Goal: Check status: Check status

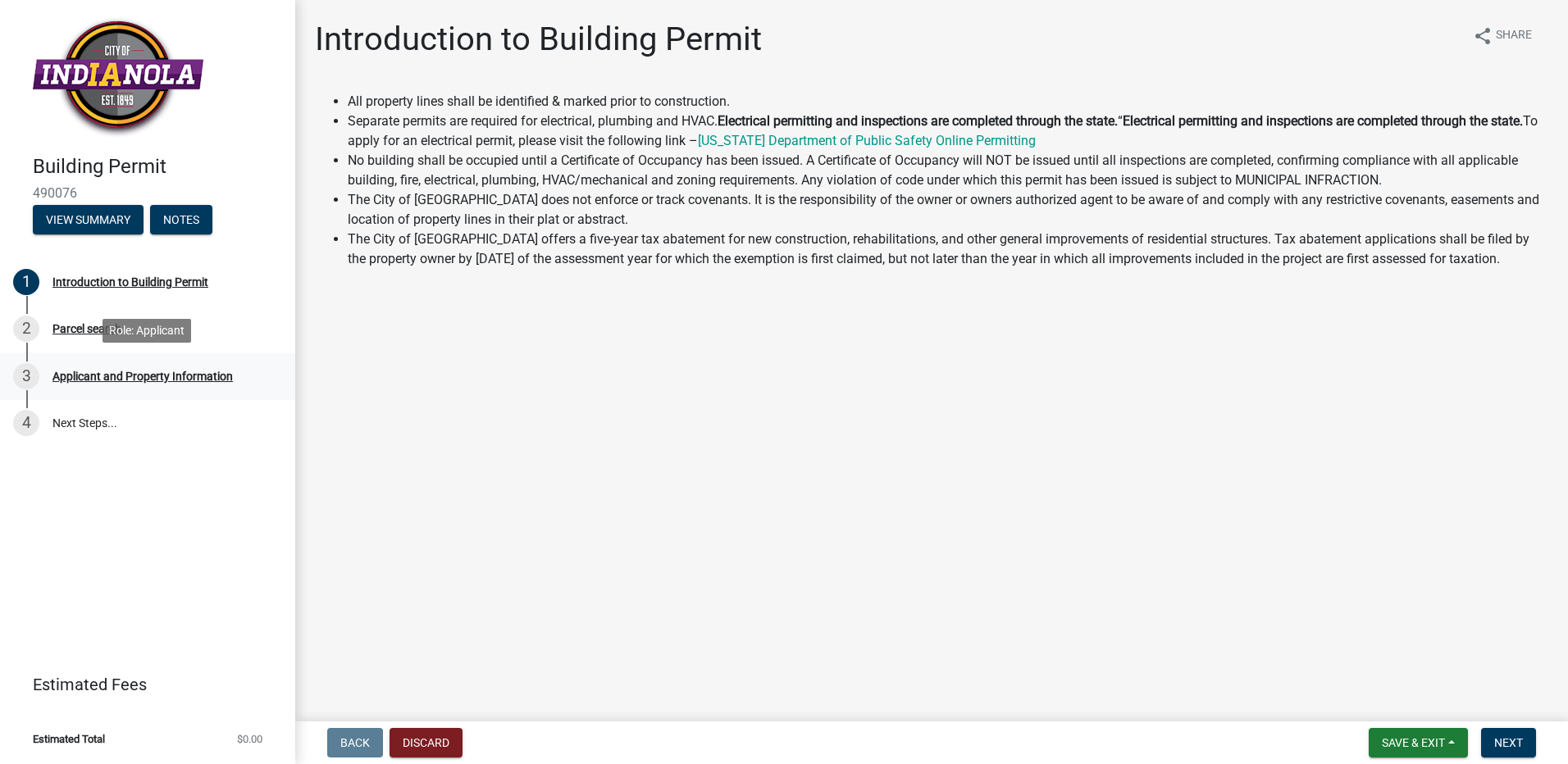
click at [137, 373] on div "Applicant and Property Information" at bounding box center [142, 377] width 180 height 12
click at [105, 219] on button "View Summary" at bounding box center [88, 220] width 111 height 30
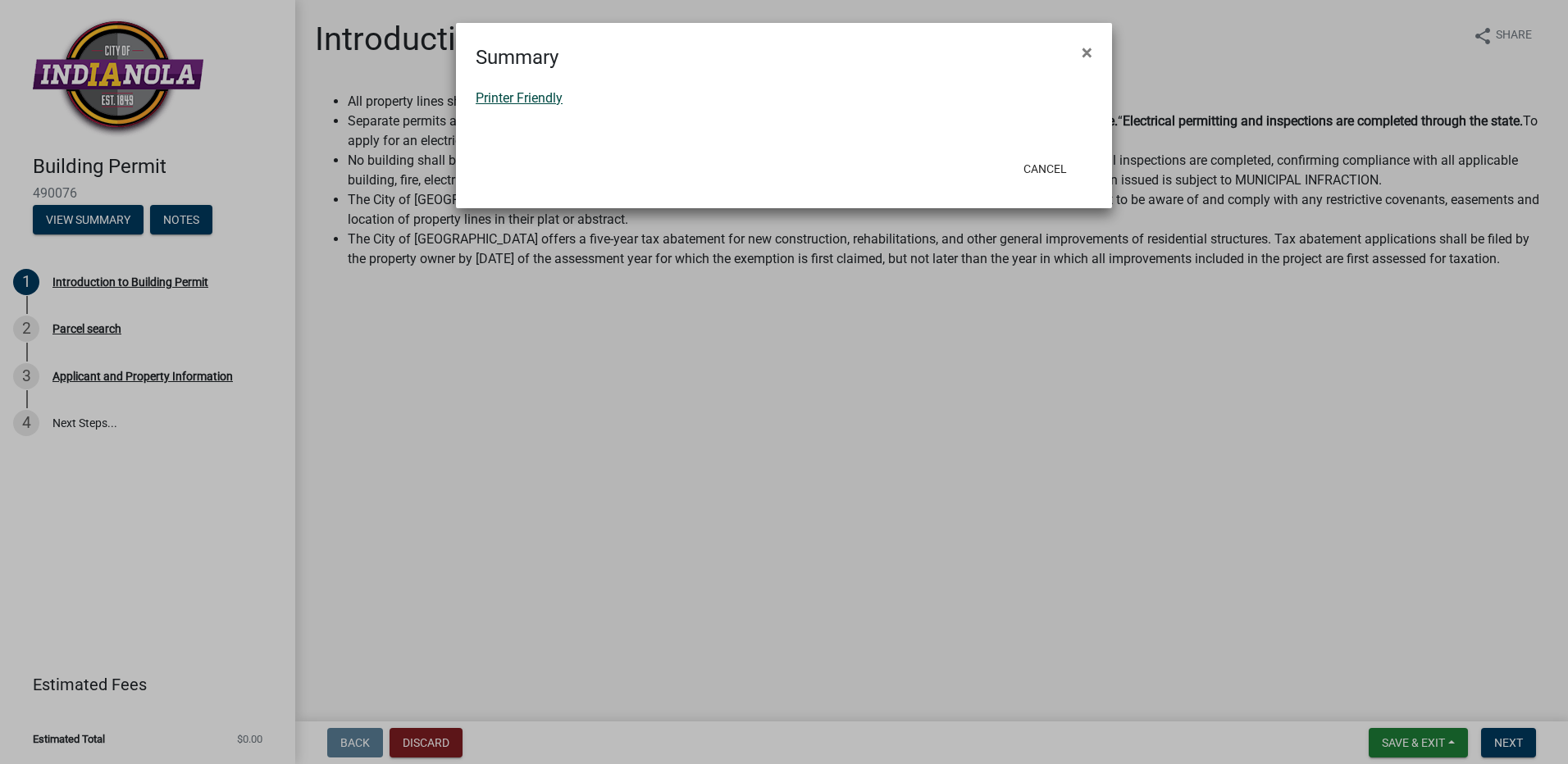
click at [548, 104] on link "Printer Friendly" at bounding box center [518, 98] width 87 height 15
click at [1087, 49] on span "×" at bounding box center [1086, 53] width 11 height 23
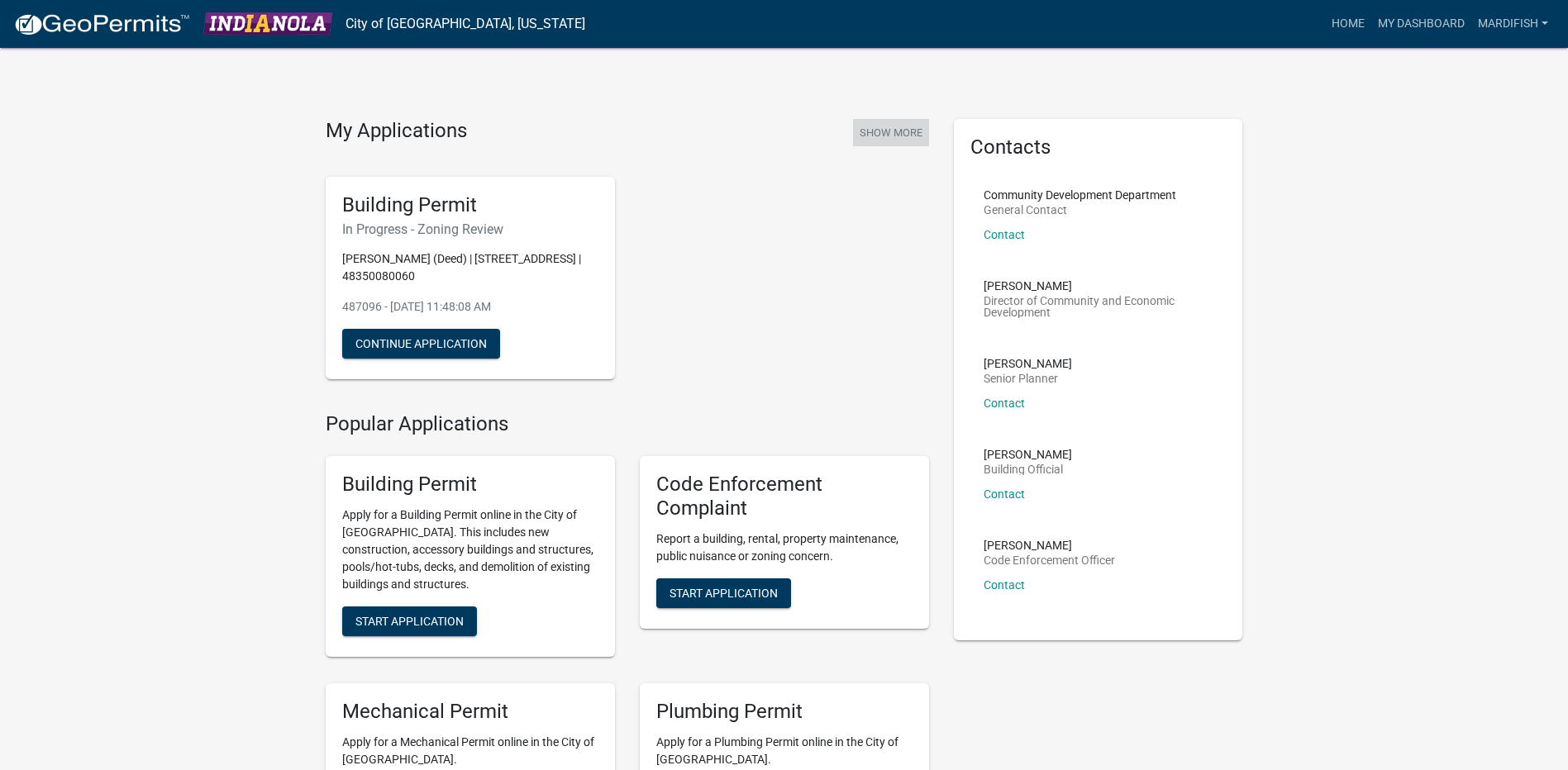
click at [905, 131] on button "Show More" at bounding box center [891, 133] width 76 height 27
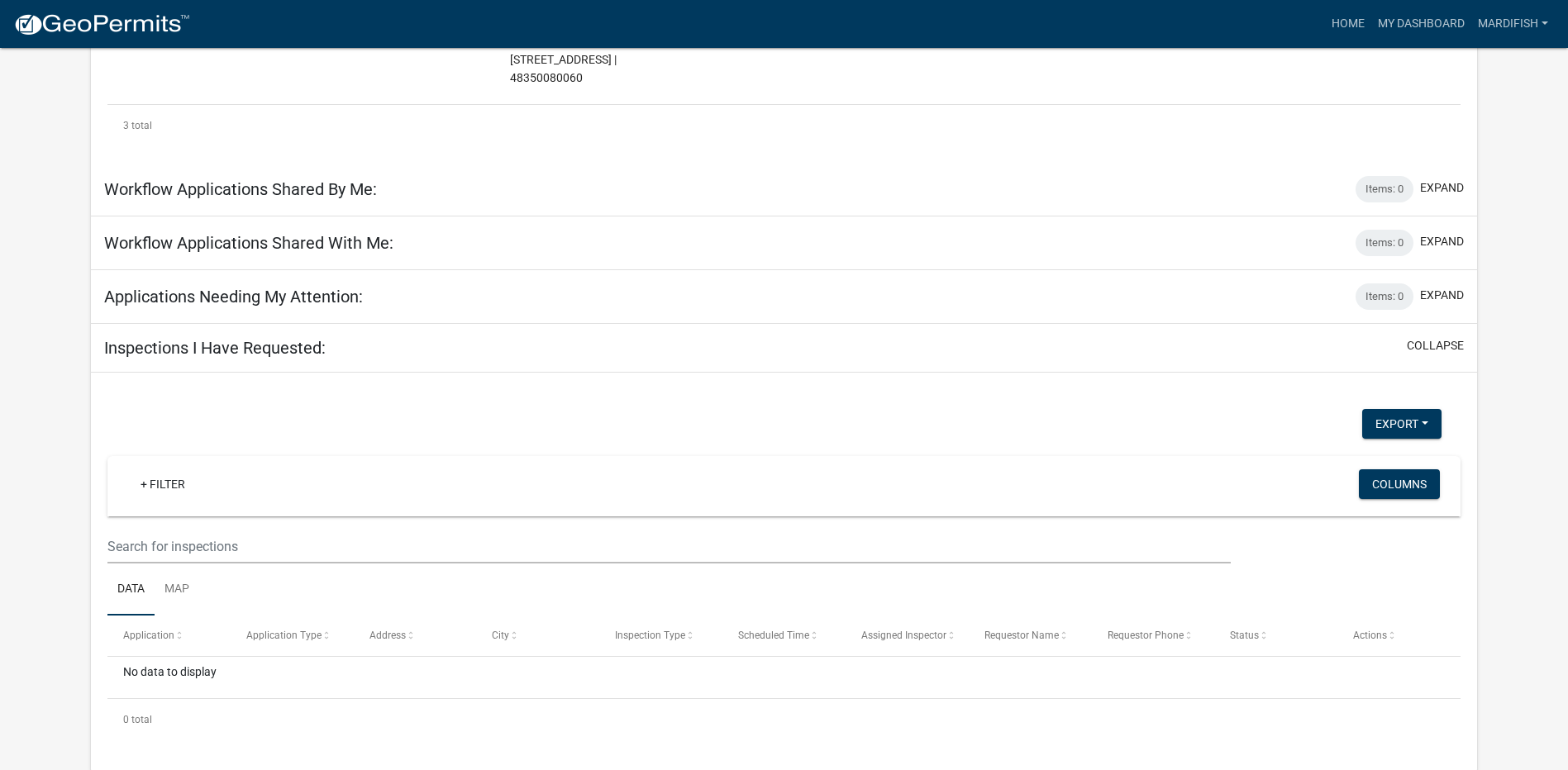
scroll to position [555, 0]
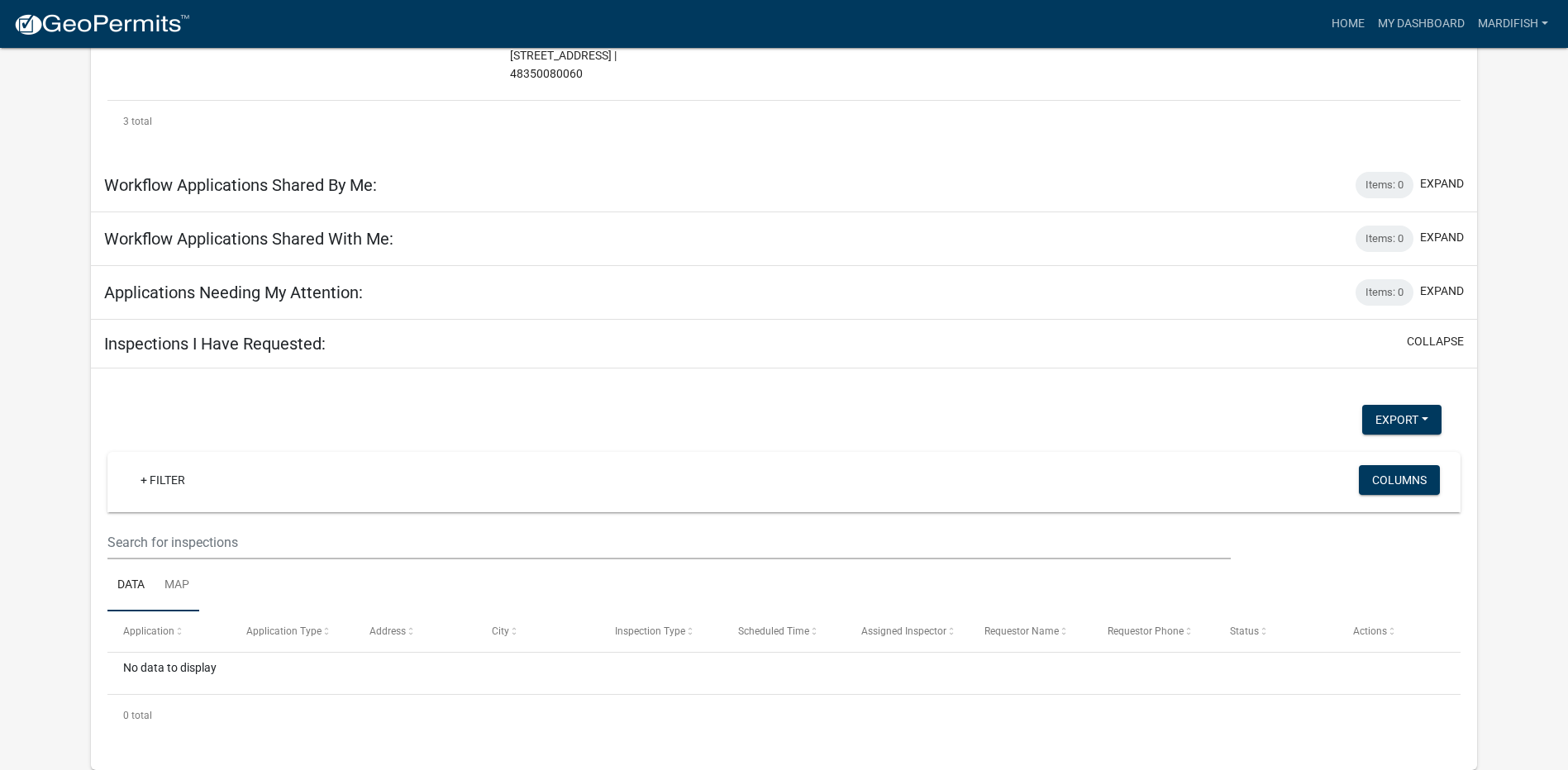
click at [180, 586] on link "Map" at bounding box center [177, 586] width 45 height 52
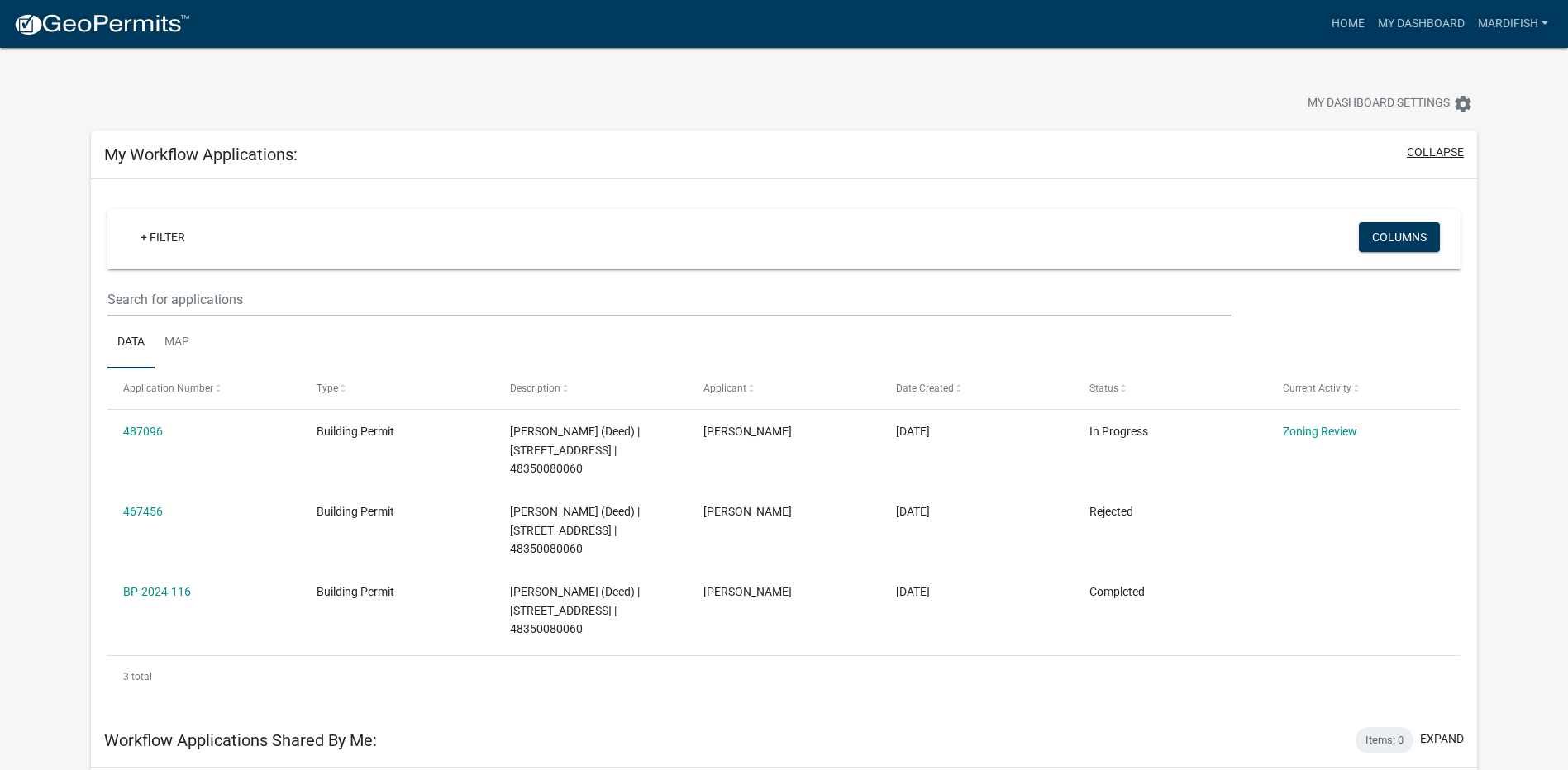
click at [1432, 150] on button "collapse" at bounding box center [1435, 152] width 57 height 17
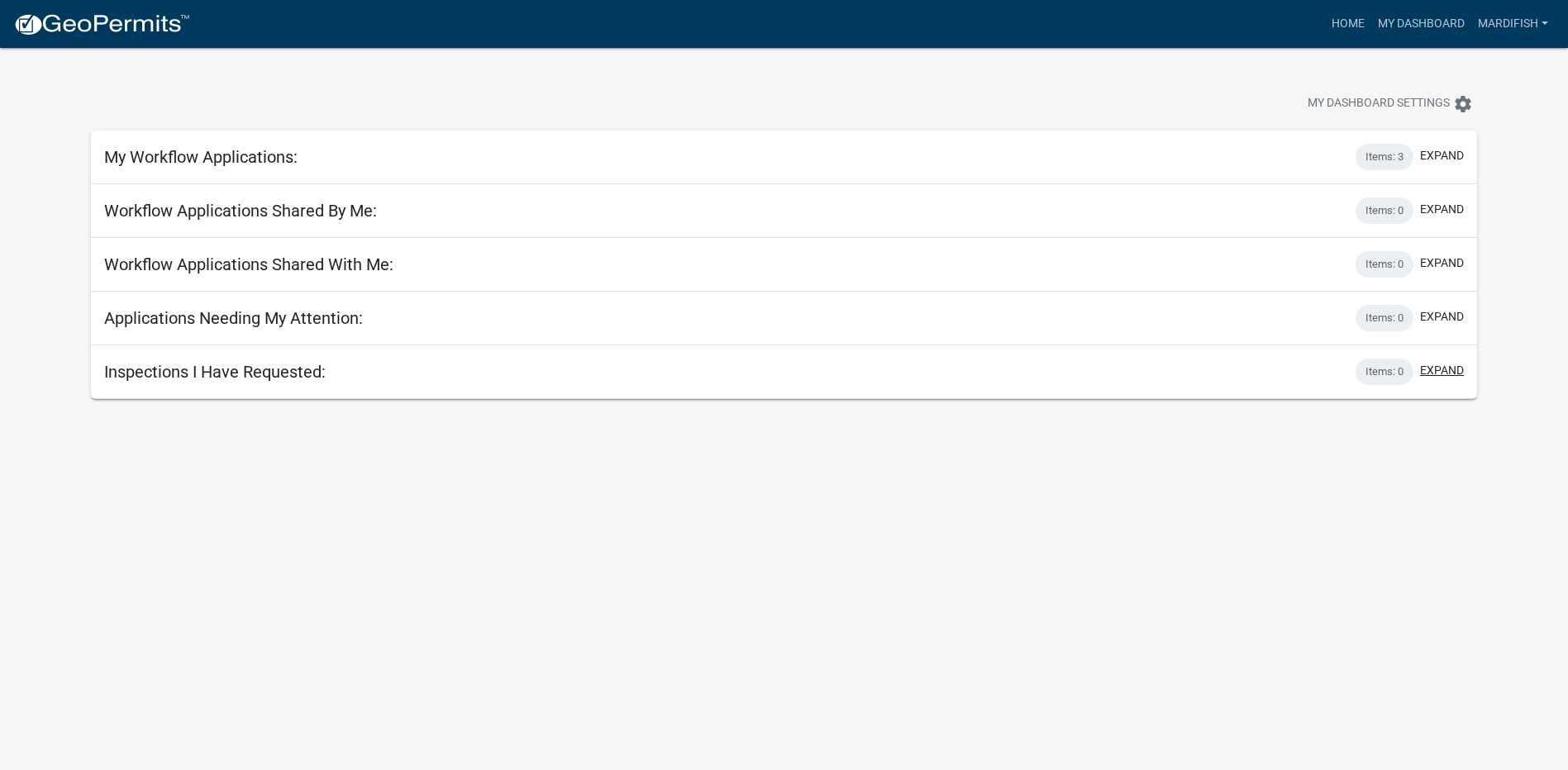
click at [1449, 371] on button "expand" at bounding box center [1442, 371] width 44 height 17
click at [1448, 153] on button "expand" at bounding box center [1442, 155] width 44 height 17
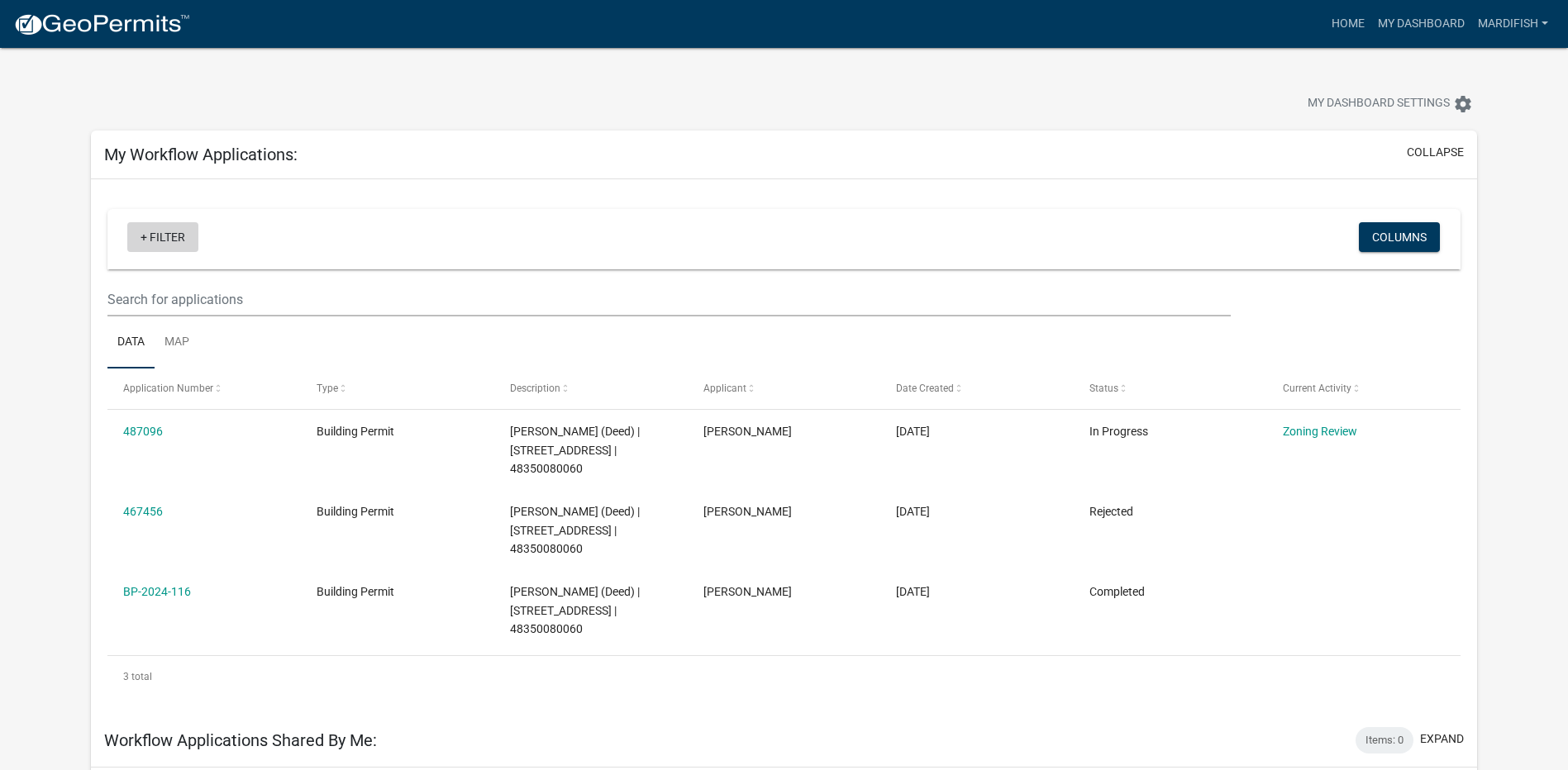
click at [171, 234] on link "+ Filter" at bounding box center [162, 237] width 71 height 30
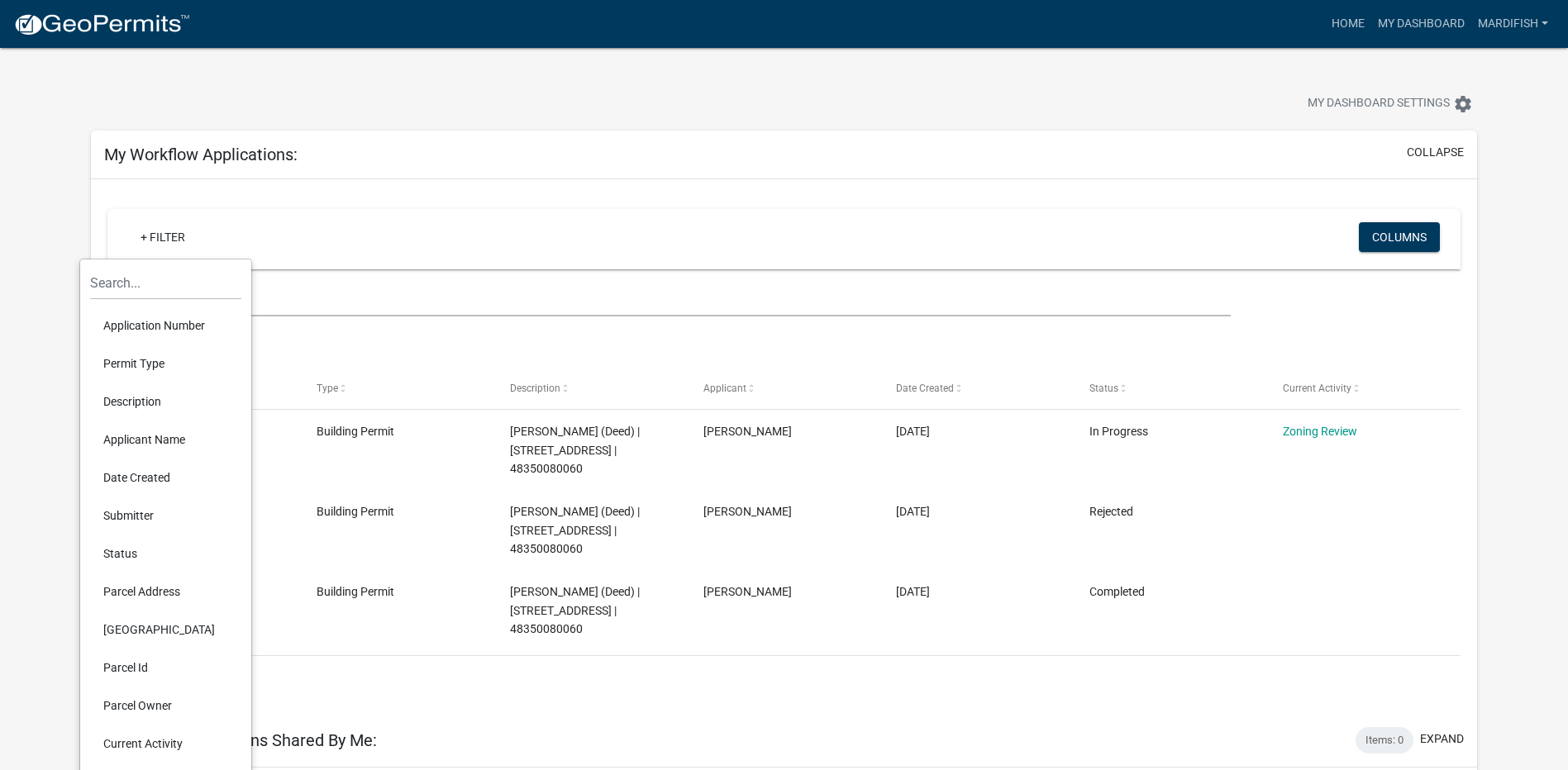
click at [120, 554] on li "Status" at bounding box center [166, 552] width 152 height 38
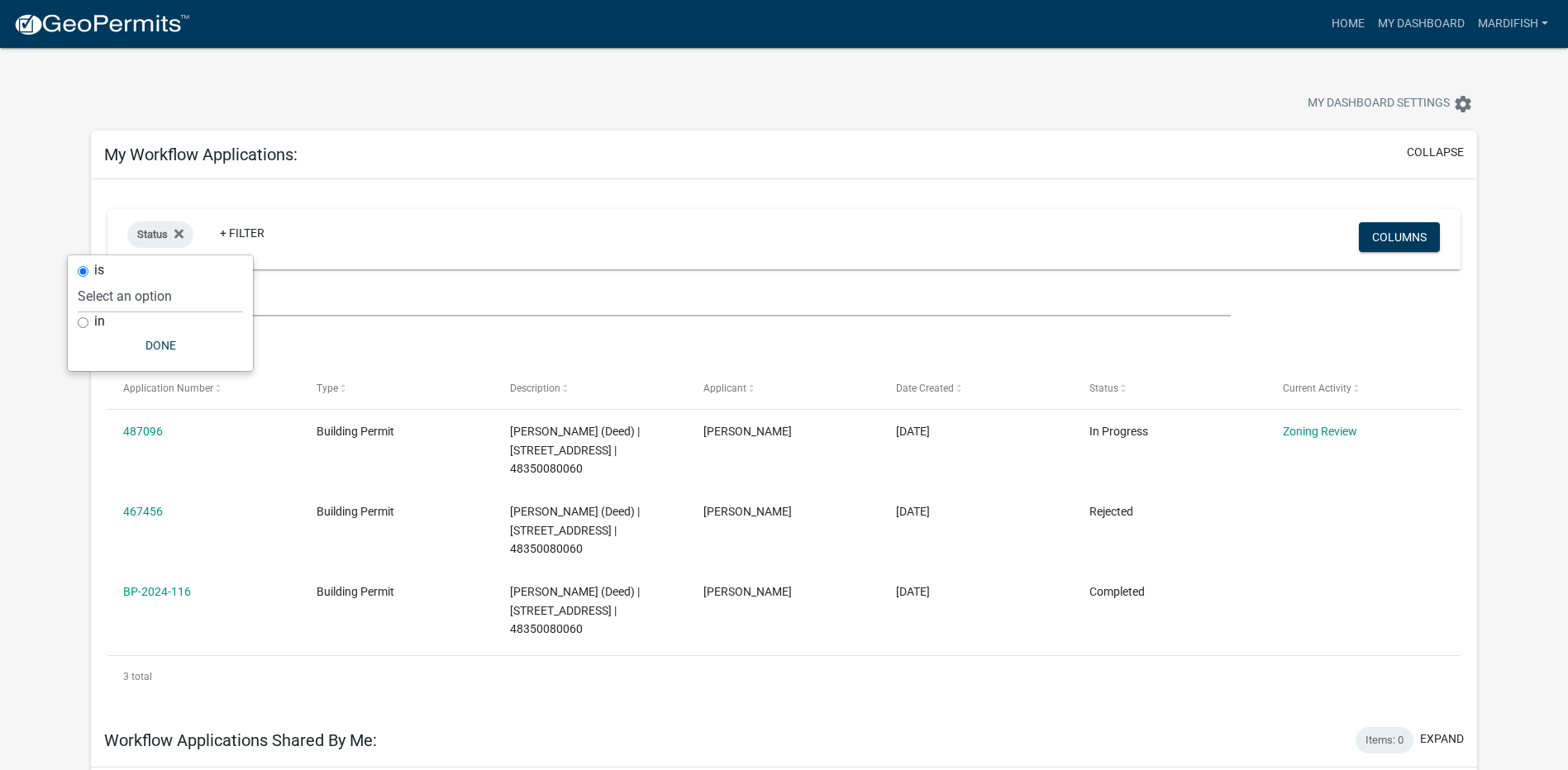
click at [52, 450] on app-user-applications "more_horiz Home My Dashboard Mardifish Account Logout My Dashboard Settings set…" at bounding box center [784, 487] width 1568 height 881
click at [180, 235] on icon at bounding box center [179, 233] width 9 height 9
